Goal: Navigation & Orientation: Find specific page/section

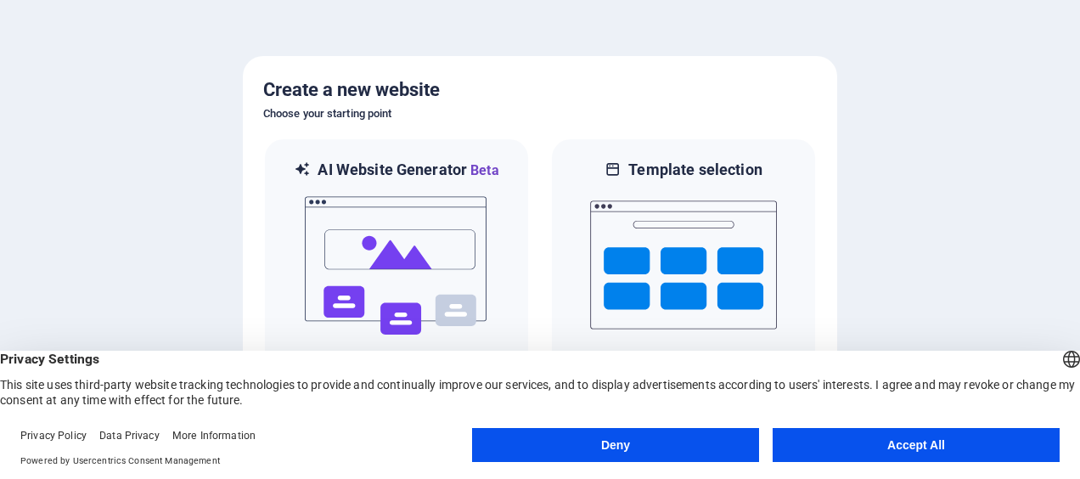
click at [921, 442] on button "Accept All" at bounding box center [916, 445] width 287 height 34
